Goal: Information Seeking & Learning: Learn about a topic

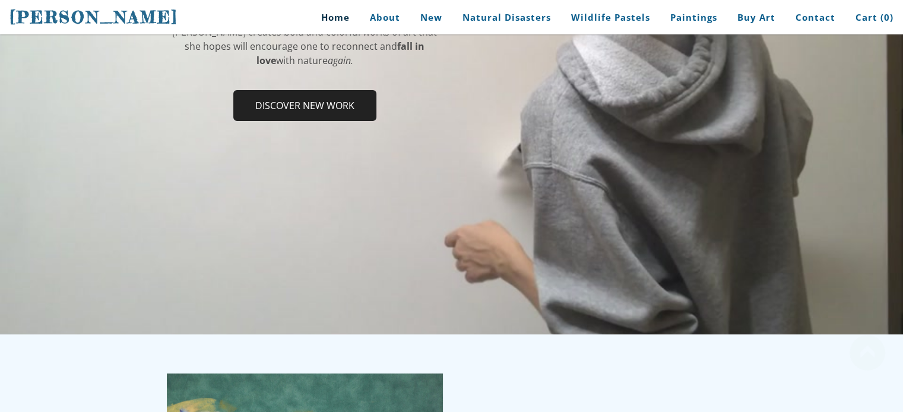
scroll to position [366, 0]
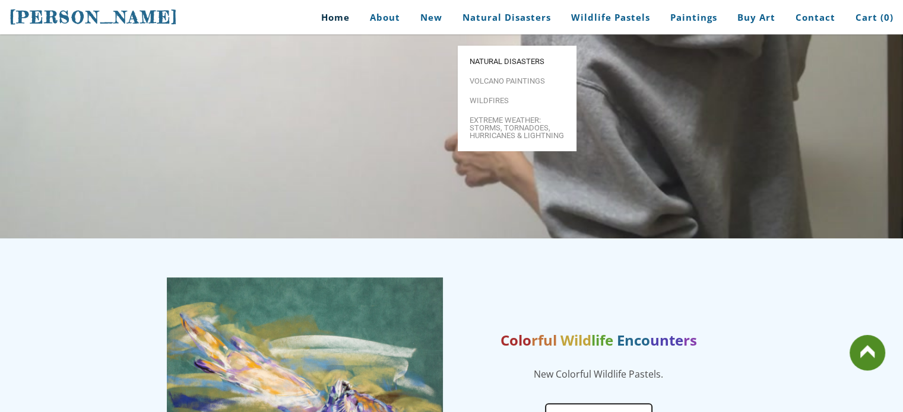
click at [516, 58] on span "Natural Disasters" at bounding box center [516, 62] width 95 height 8
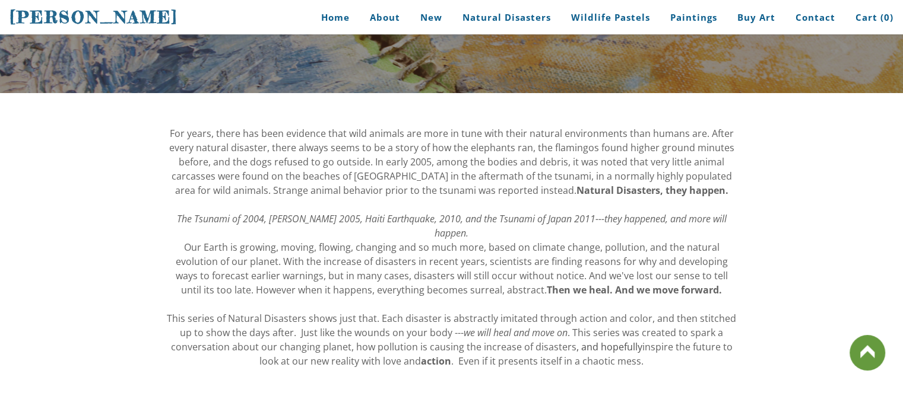
scroll to position [40, 0]
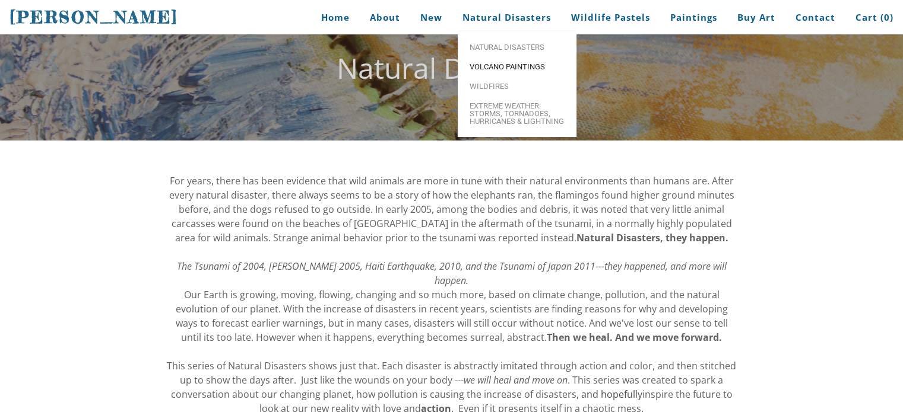
click at [499, 68] on span "Volcano paintings" at bounding box center [516, 67] width 95 height 8
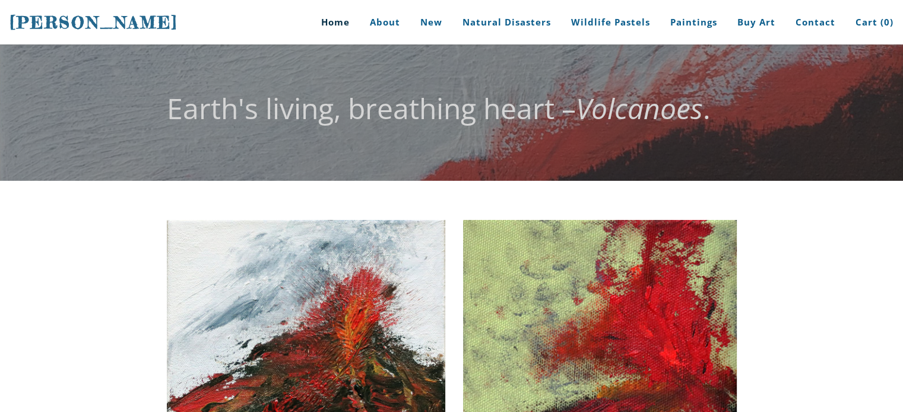
click at [345, 23] on link "Home" at bounding box center [330, 22] width 55 height 45
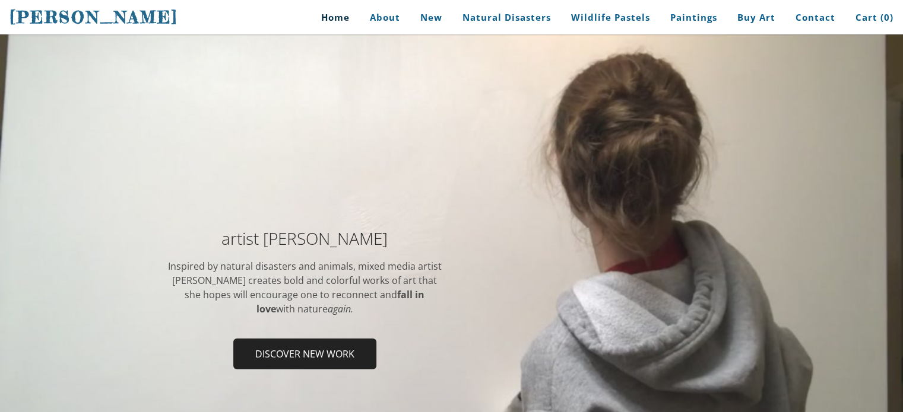
scroll to position [23, 0]
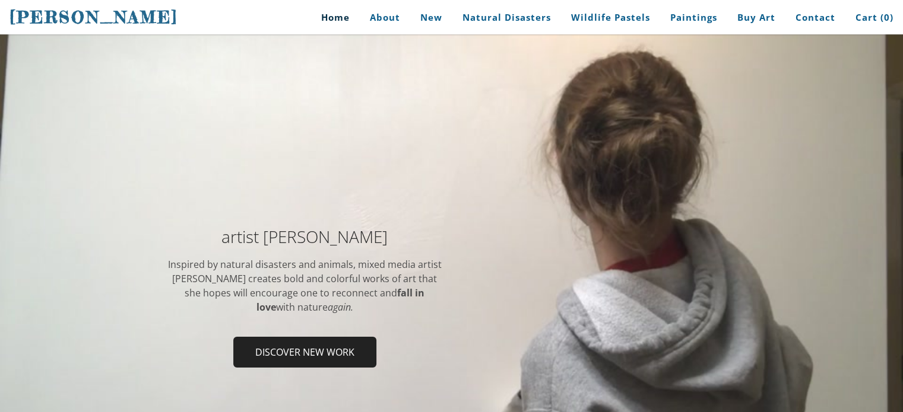
drag, startPoint x: 347, startPoint y: 306, endPoint x: 227, endPoint y: 283, distance: 121.5
click at [227, 283] on div "Inspired by natural disasters and animals, mixed media artist Stephanie Peters …" at bounding box center [305, 286] width 276 height 57
drag, startPoint x: 167, startPoint y: 261, endPoint x: 326, endPoint y: 283, distance: 160.0
click at [326, 283] on div "Inspired by natural disasters and animals, mixed media artist Stephanie Peters …" at bounding box center [305, 286] width 276 height 57
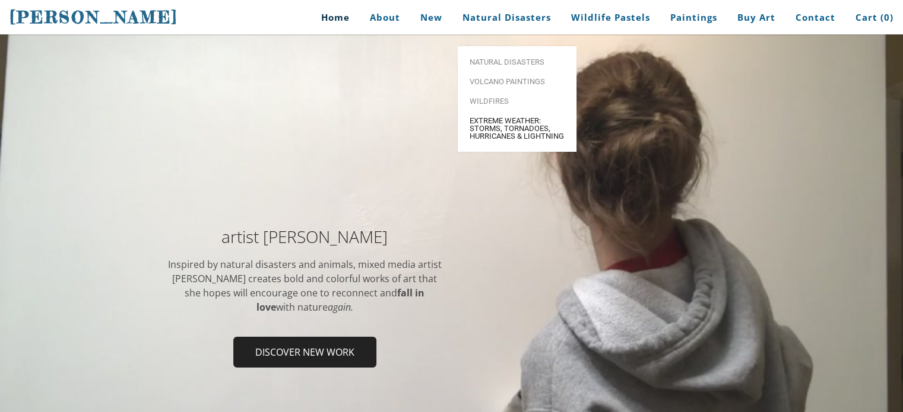
click at [495, 117] on span "Extreme Weather: Storms, Tornadoes, Hurricanes & Lightning" at bounding box center [516, 128] width 95 height 23
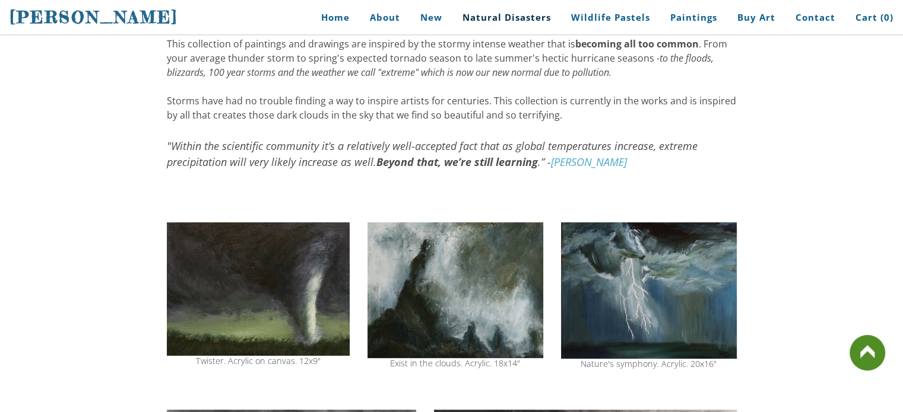
scroll to position [220, 0]
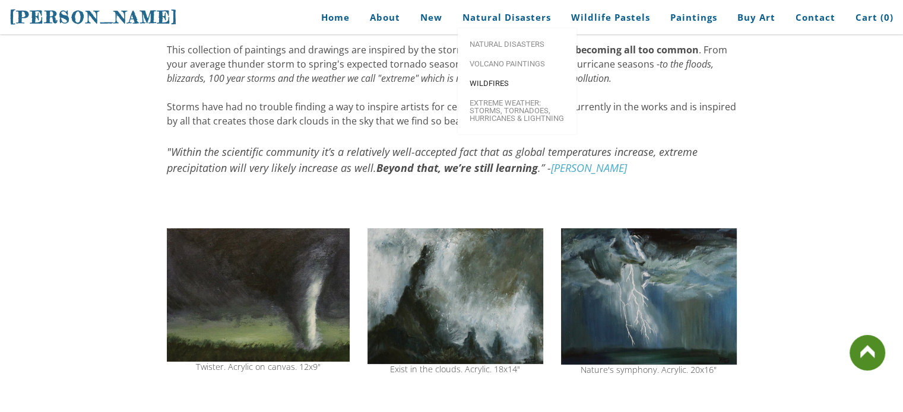
click at [512, 80] on link "Wildfires" at bounding box center [517, 84] width 119 height 20
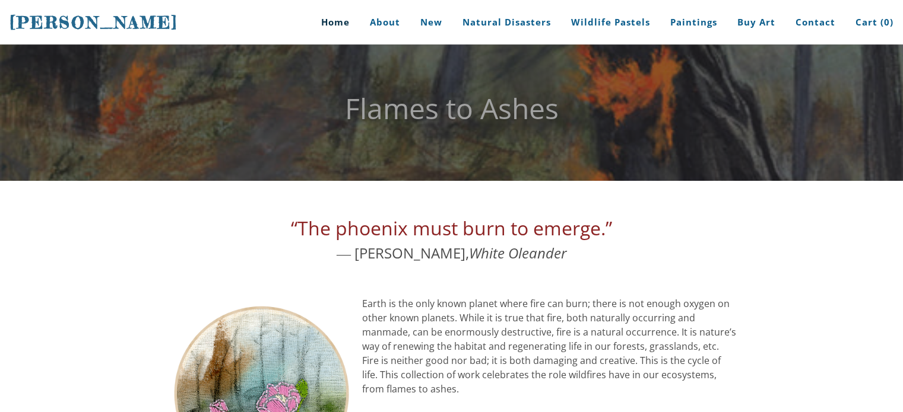
click at [346, 30] on link "Home" at bounding box center [330, 22] width 55 height 45
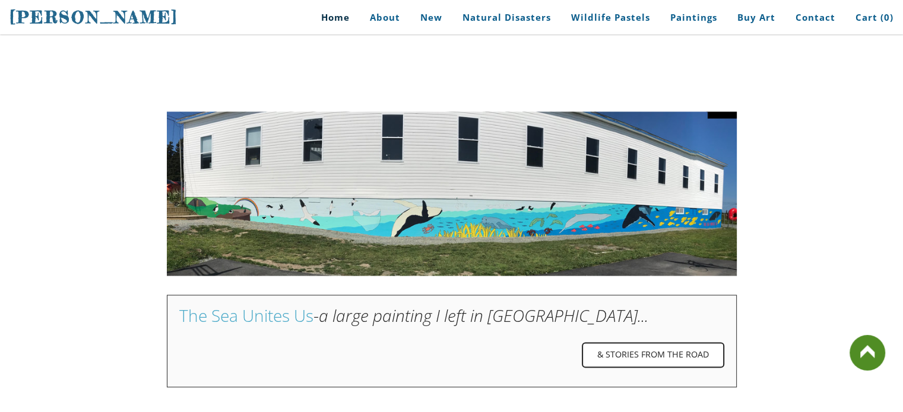
scroll to position [1652, 0]
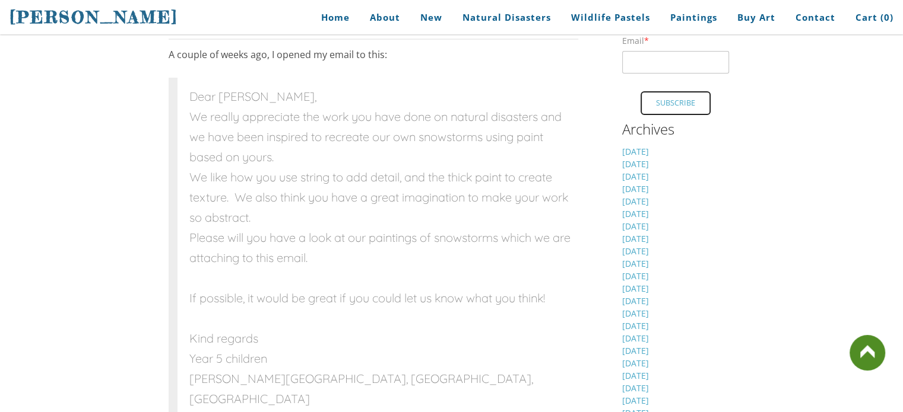
scroll to position [341, 0]
click at [173, 279] on blockquote "Dear [PERSON_NAME], We really appreciate the work you have done on natural disa…" at bounding box center [373, 248] width 409 height 341
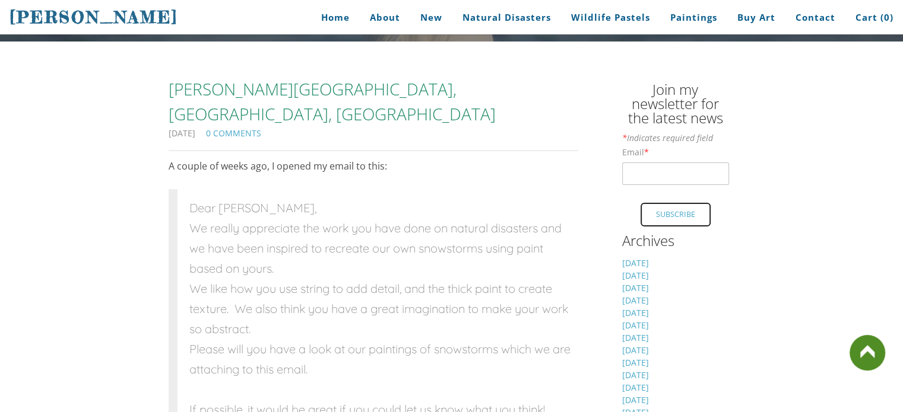
scroll to position [221, 0]
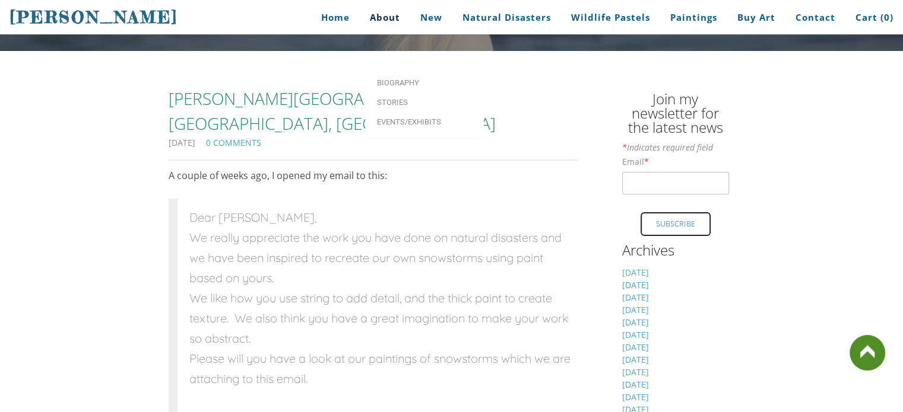
click at [389, 9] on link "About" at bounding box center [385, 17] width 48 height 27
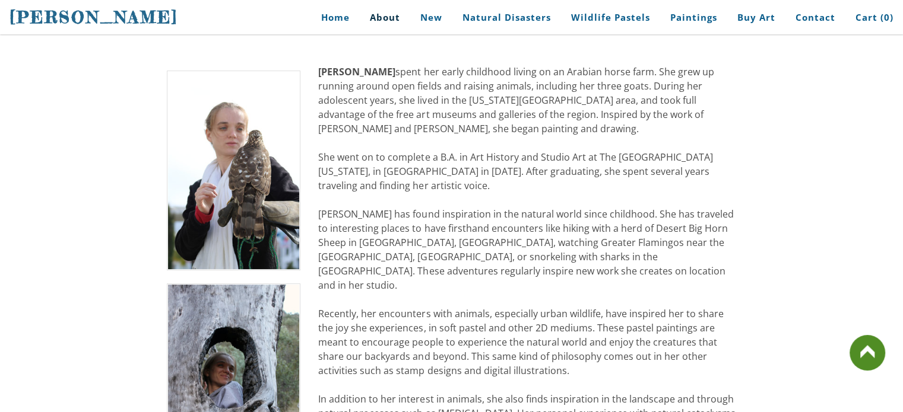
scroll to position [243, 0]
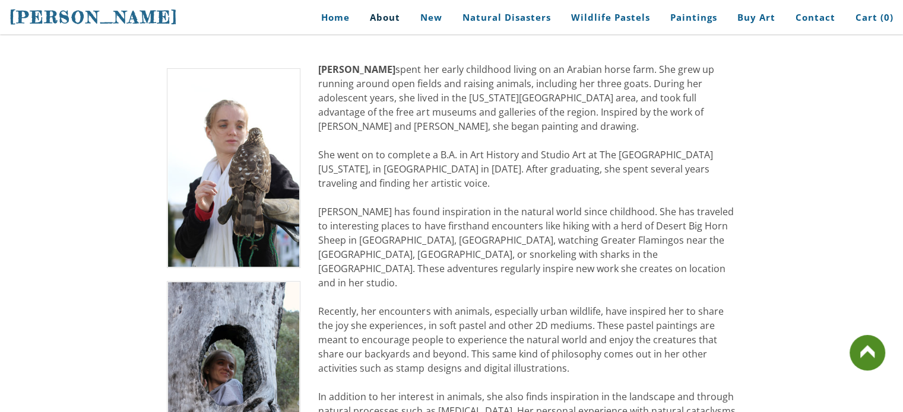
click at [382, 180] on div "Stephanie Peters spent her early childhood living on an Arabian horse farm. She…" at bounding box center [527, 396] width 418 height 669
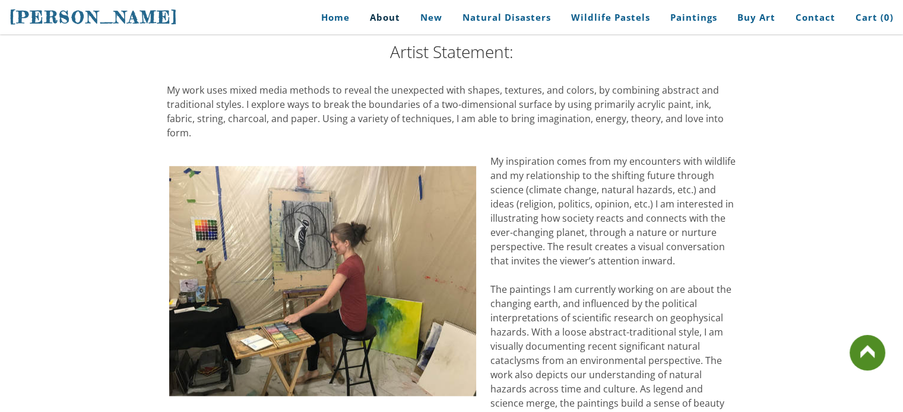
scroll to position [973, 0]
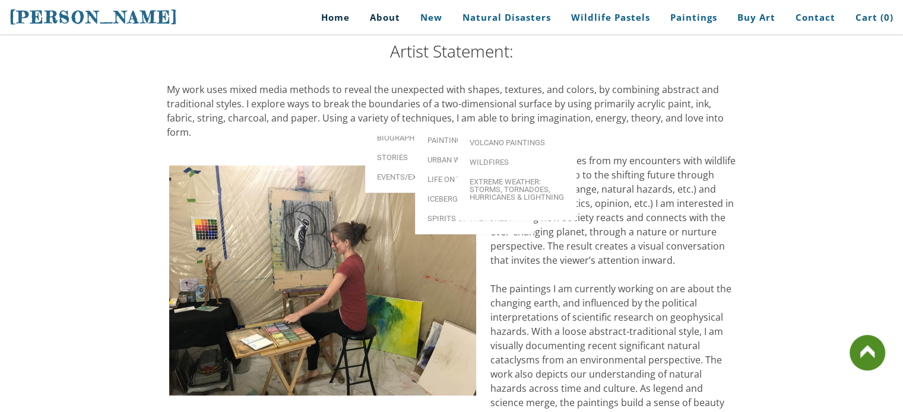
click at [345, 16] on link "Home" at bounding box center [330, 17] width 55 height 27
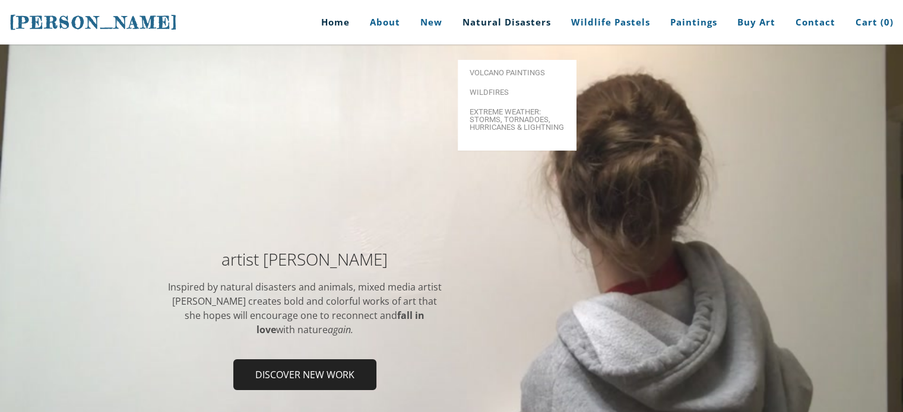
click at [504, 23] on link "Natural Disasters" at bounding box center [506, 22] width 106 height 45
